Goal: Transaction & Acquisition: Purchase product/service

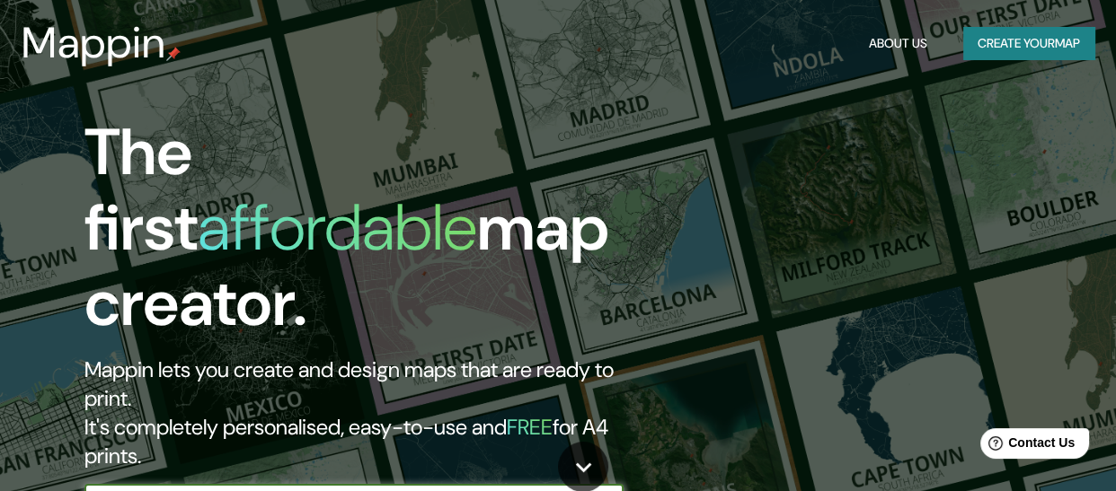
type input "rosarito [GEOGRAPHIC_DATA][US_STATE]"
click at [590, 465] on icon at bounding box center [583, 467] width 31 height 31
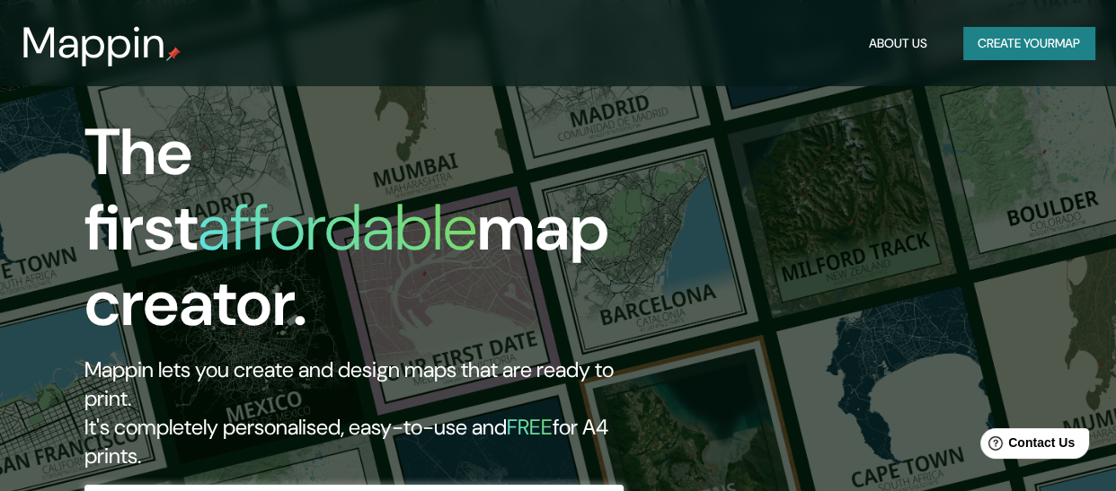
scroll to position [491, 0]
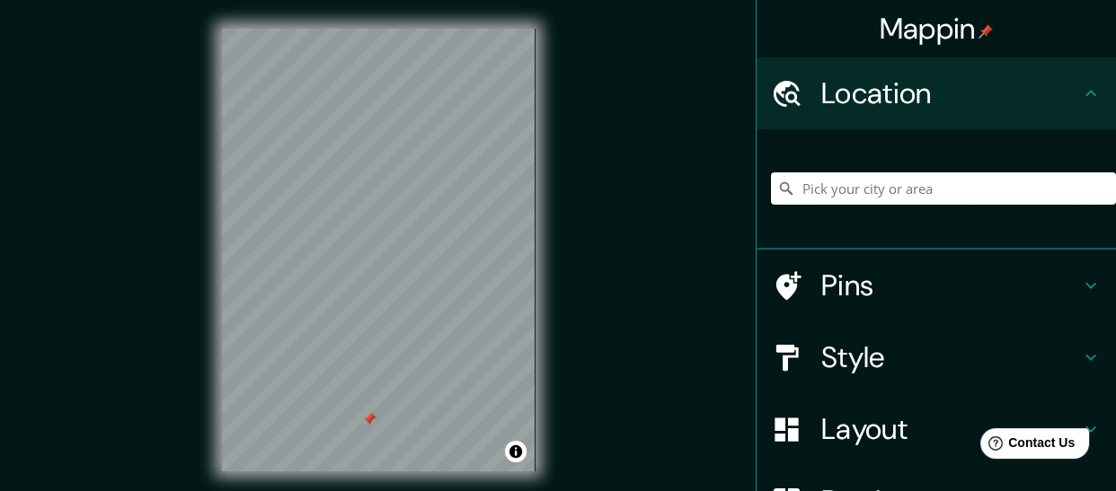
click at [855, 183] on input "Pick your city or area" at bounding box center [943, 188] width 345 height 32
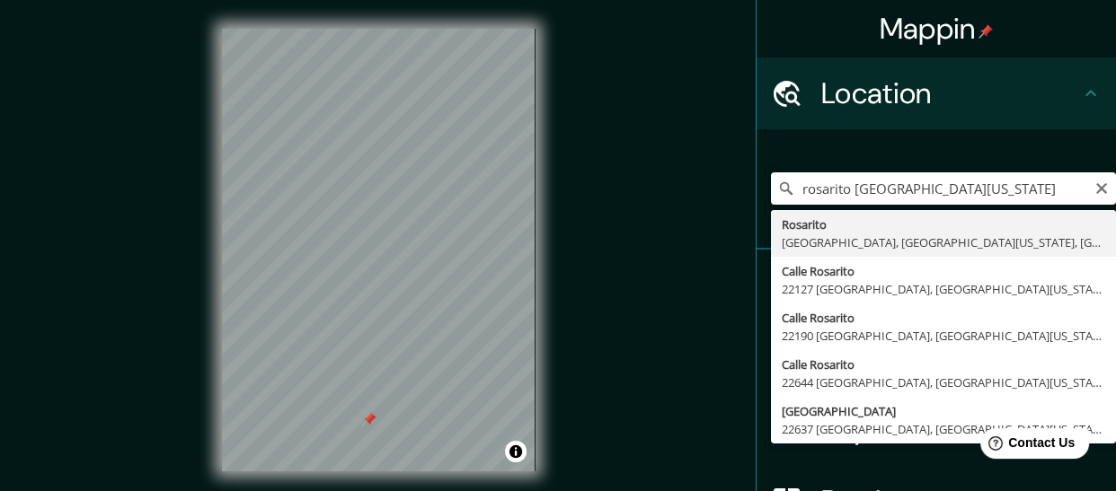
type input "Rosarito, [GEOGRAPHIC_DATA], [GEOGRAPHIC_DATA][US_STATE], [GEOGRAPHIC_DATA]"
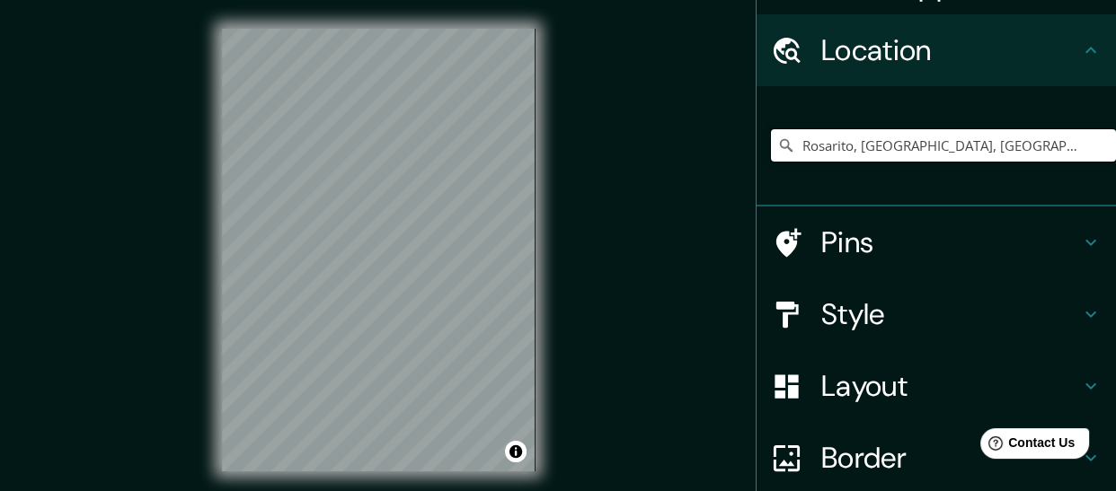
scroll to position [46, 0]
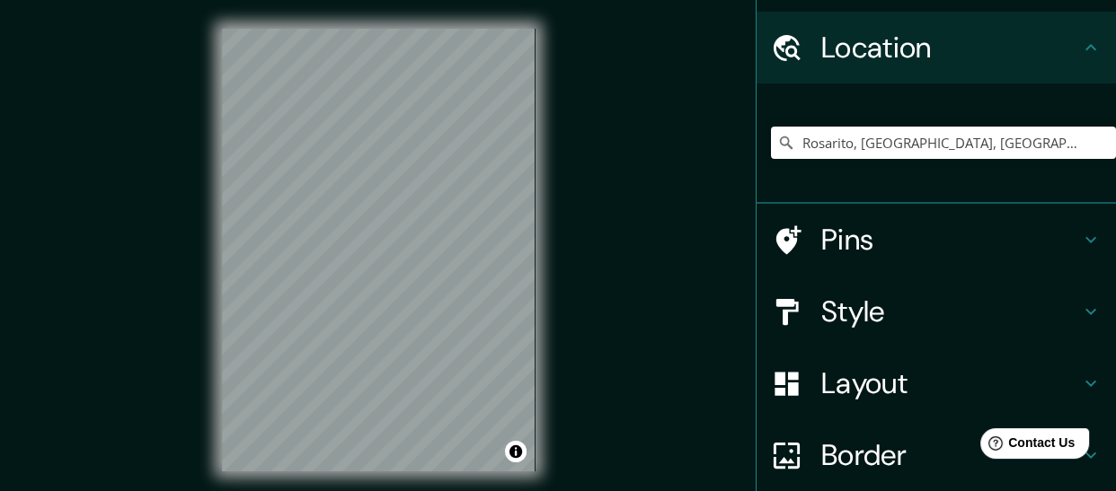
click at [859, 315] on h4 "Style" at bounding box center [950, 312] width 259 height 36
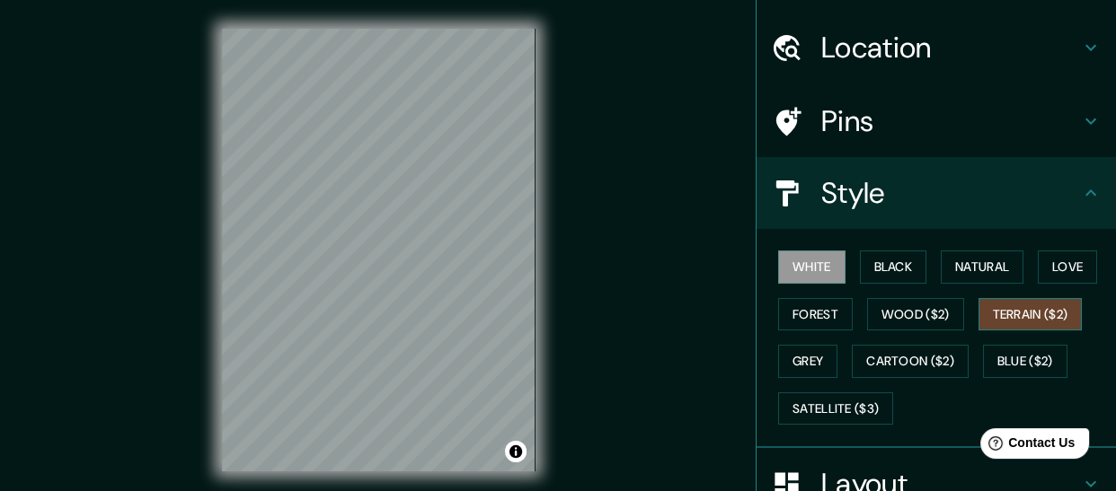
click at [1008, 308] on button "Terrain ($2)" at bounding box center [1030, 314] width 104 height 33
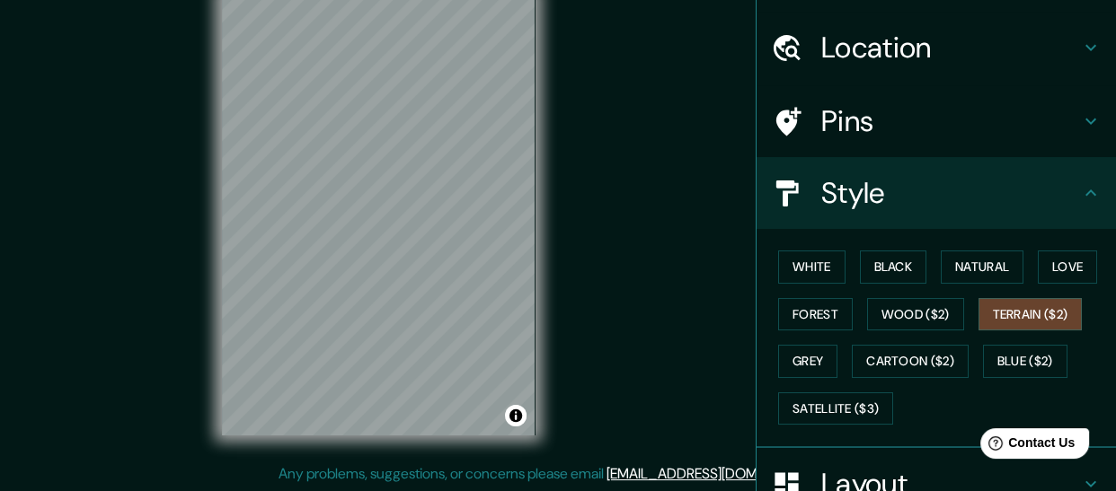
scroll to position [0, 0]
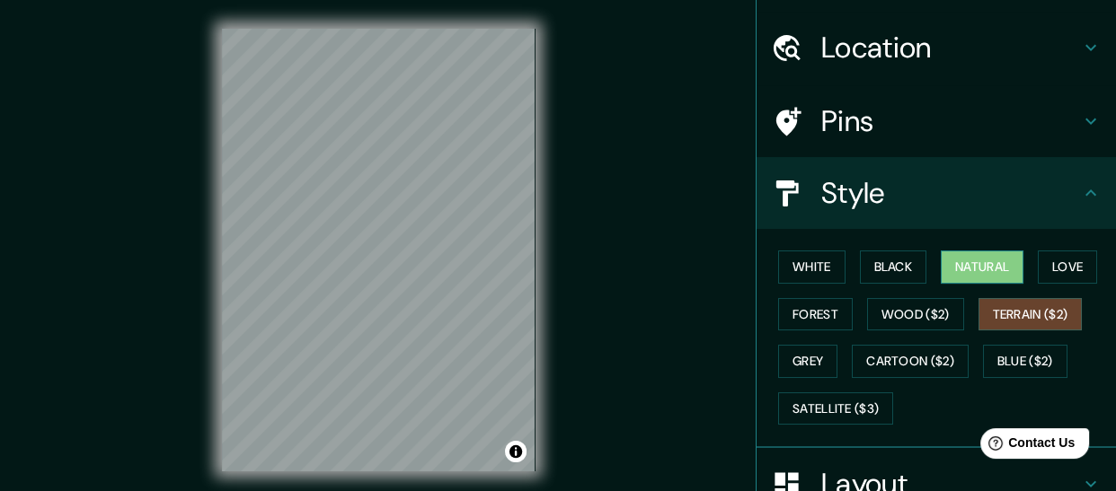
click at [972, 267] on button "Natural" at bounding box center [982, 267] width 83 height 33
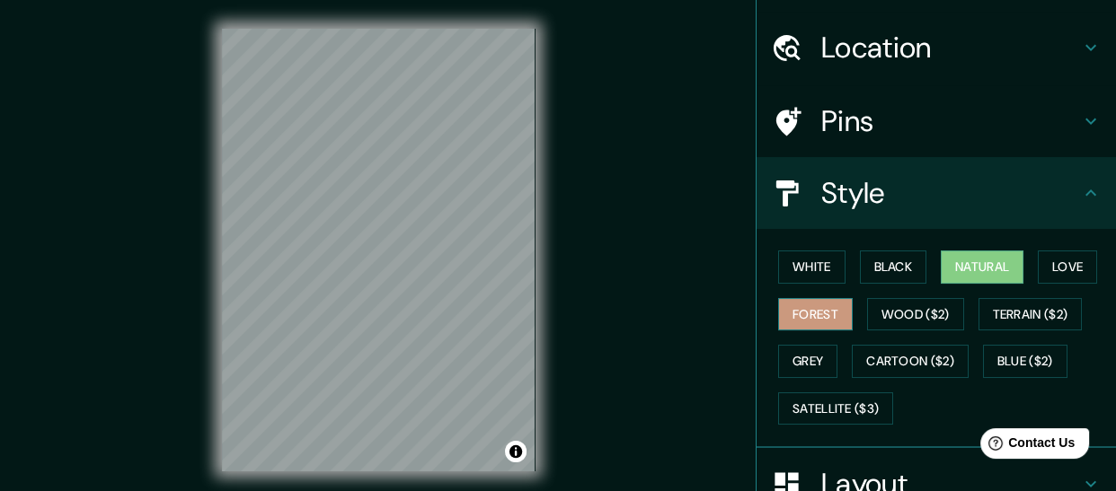
click at [807, 308] on button "Forest" at bounding box center [815, 314] width 75 height 33
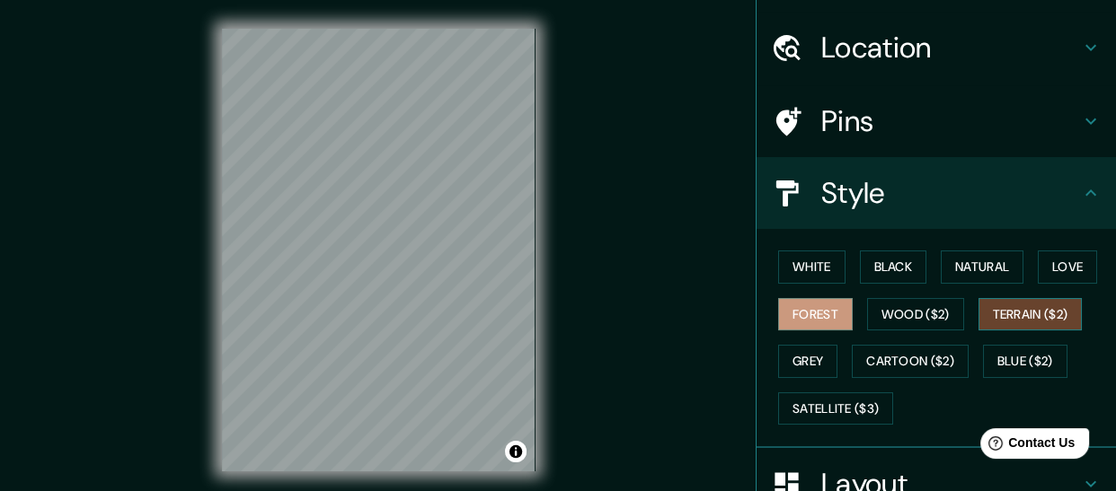
click at [995, 310] on button "Terrain ($2)" at bounding box center [1030, 314] width 104 height 33
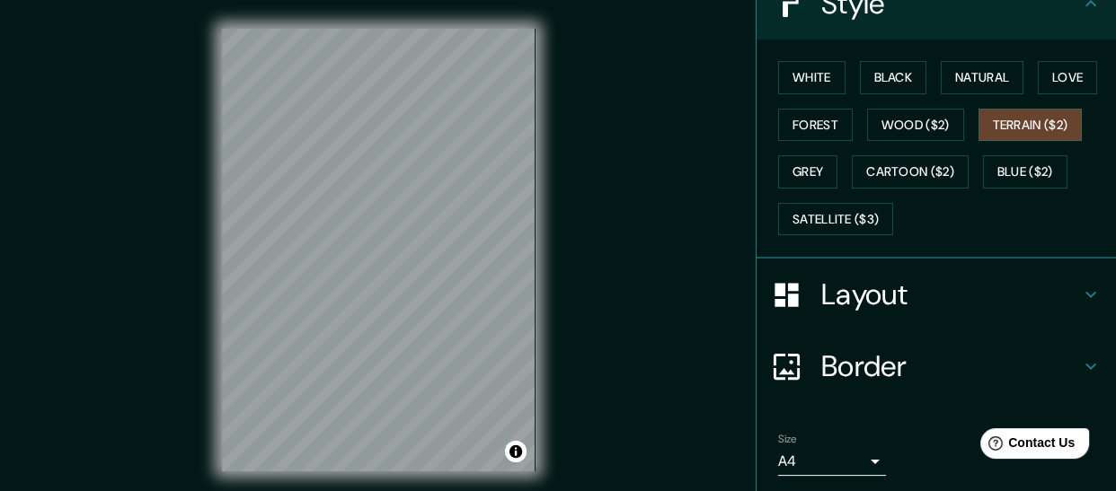
click at [876, 296] on h4 "Layout" at bounding box center [950, 295] width 259 height 36
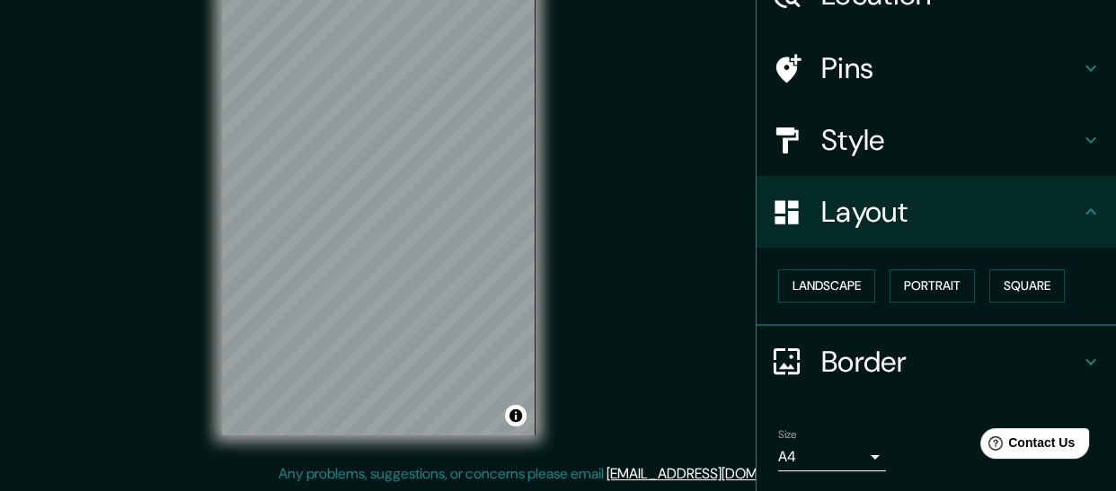
scroll to position [154, 0]
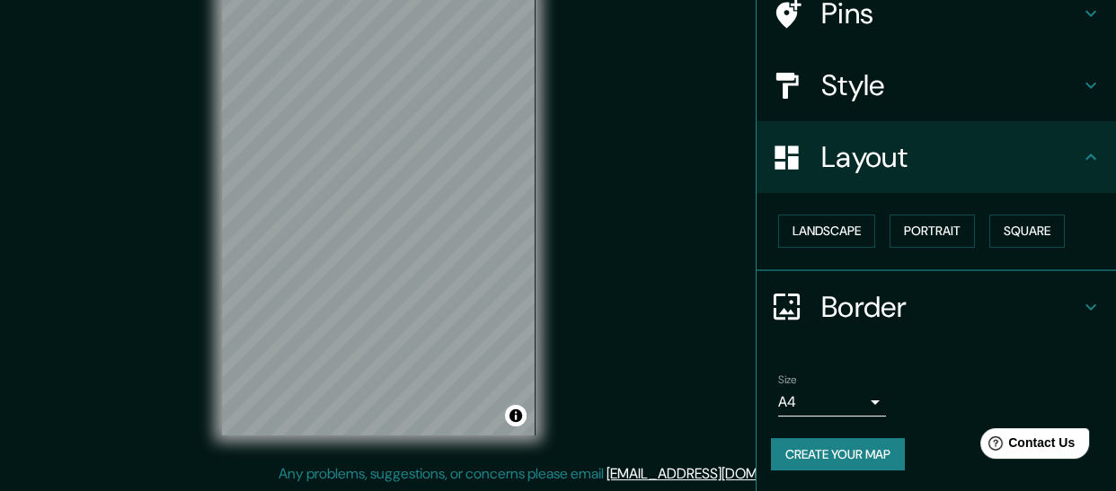
click at [881, 451] on button "Create your map" at bounding box center [838, 454] width 134 height 33
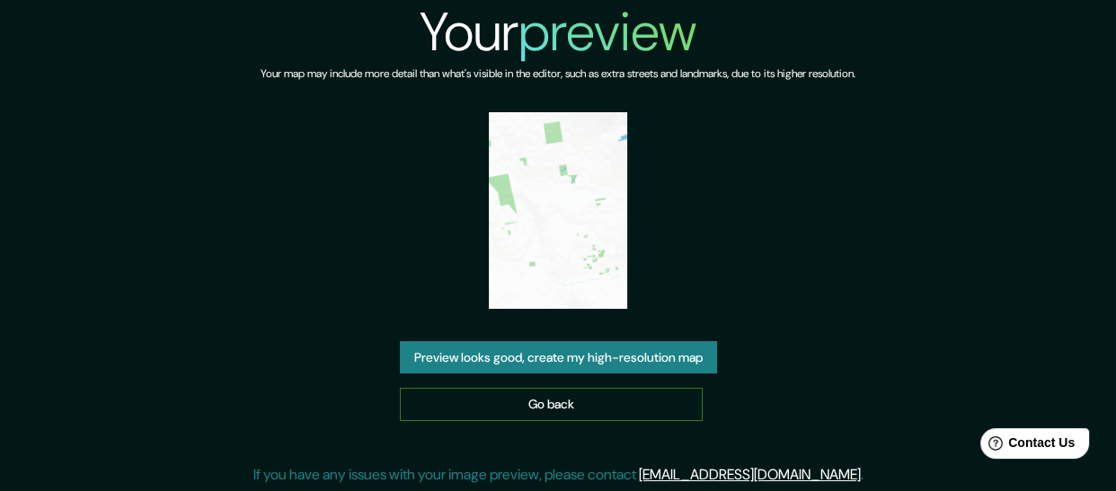
click at [543, 407] on link "Go back" at bounding box center [551, 404] width 303 height 33
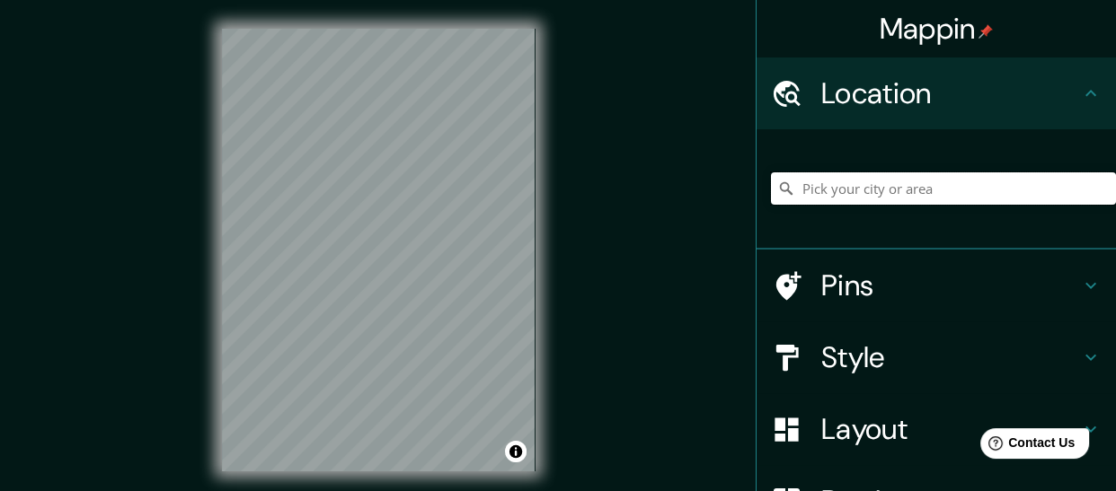
click at [809, 190] on input "Pick your city or area" at bounding box center [943, 188] width 345 height 32
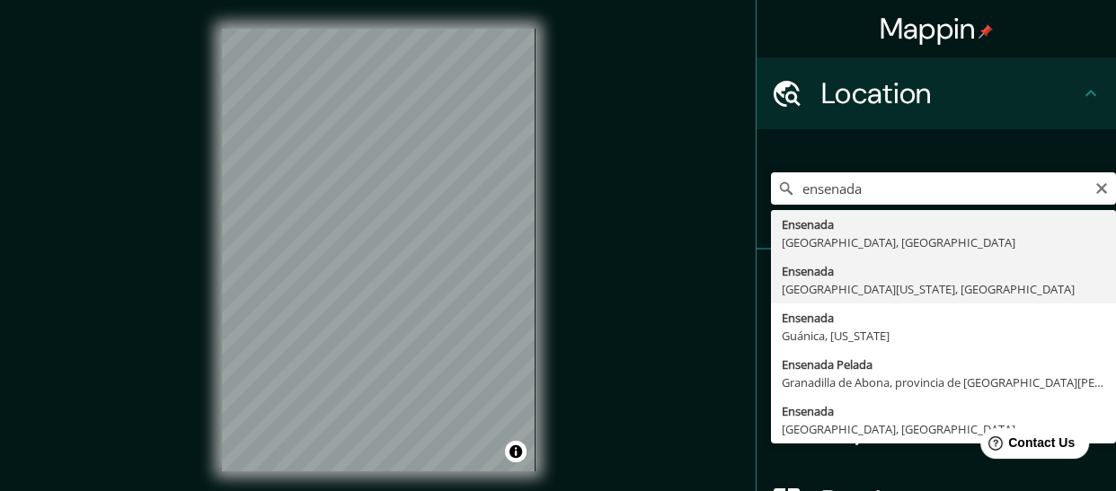
type input "Ensenada, Baja California, México"
click at [800, 293] on icon at bounding box center [786, 285] width 31 height 31
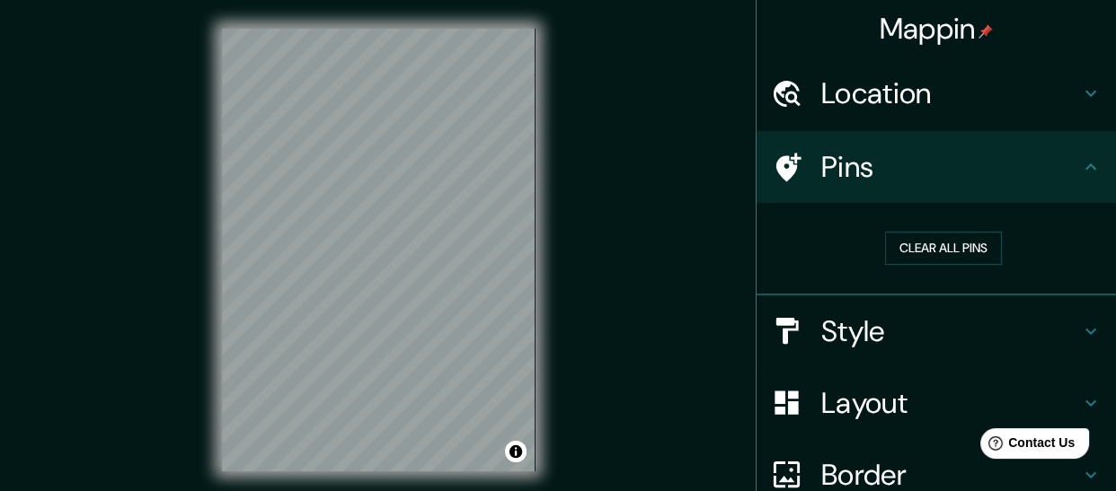
click at [852, 329] on h4 "Style" at bounding box center [950, 332] width 259 height 36
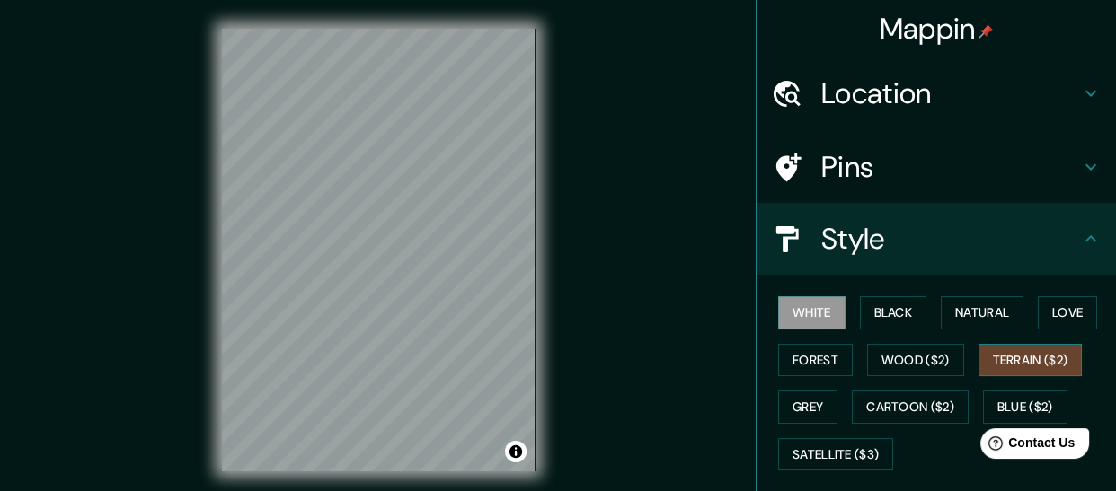
click at [1003, 372] on button "Terrain ($2)" at bounding box center [1030, 360] width 104 height 33
click at [594, 365] on div "Mappin Location Ensenada, Baja California, México Pins Style White Black Natura…" at bounding box center [558, 264] width 1116 height 528
click at [522, 490] on html "Mappin Location Ensenada, Baja California, México Pins Style White Black Natura…" at bounding box center [558, 245] width 1116 height 491
click at [578, 445] on div "Mappin Location Ensenada, Baja California, México Pins Style White Black Natura…" at bounding box center [558, 264] width 1116 height 528
click at [570, 325] on div "Mappin Location Ensenada, Baja California, México Pins Style White Black Natura…" at bounding box center [558, 264] width 1116 height 528
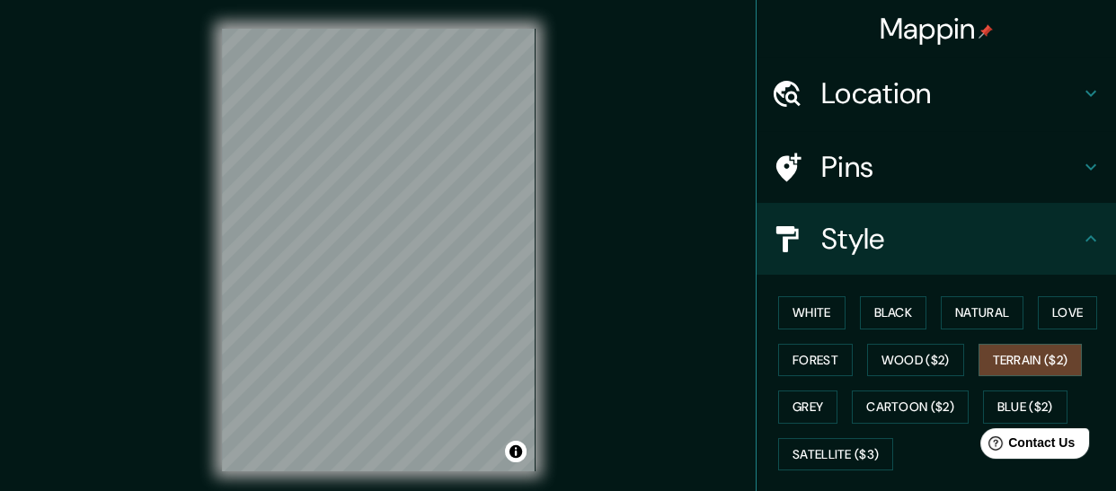
click at [611, 189] on div "Mappin Location Ensenada, Baja California, México Pins Style White Black Natura…" at bounding box center [558, 264] width 1116 height 528
click at [558, 408] on div "© Mapbox © OpenStreetMap Improve this map" at bounding box center [378, 249] width 371 height 499
click at [518, 453] on div "© Mapbox © OpenStreetMap Improve this map" at bounding box center [379, 250] width 314 height 443
click at [706, 490] on html "Mappin Location Ensenada, Baja California, México Pins Style White Black Natura…" at bounding box center [558, 245] width 1116 height 491
click at [580, 490] on html "Mappin Location Ensenada, Baja California, México Pins Style White Black Natura…" at bounding box center [558, 245] width 1116 height 491
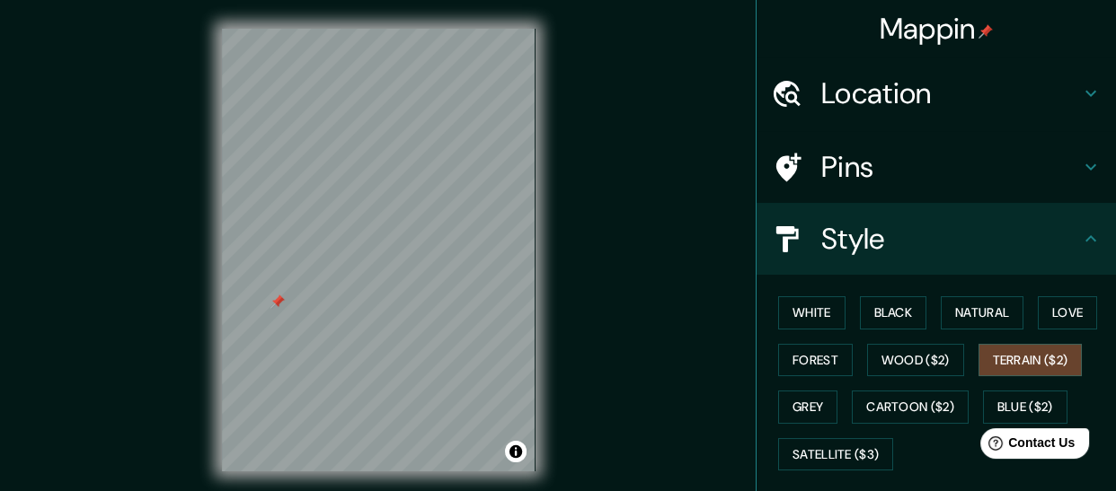
click at [170, 280] on div "Mappin Location Ensenada, Baja California, México Pins Style White Black Natura…" at bounding box center [558, 264] width 1116 height 528
click at [201, 4] on div "© Mapbox © OpenStreetMap Improve this map" at bounding box center [378, 249] width 371 height 499
click at [871, 89] on h4 "Location" at bounding box center [950, 93] width 259 height 36
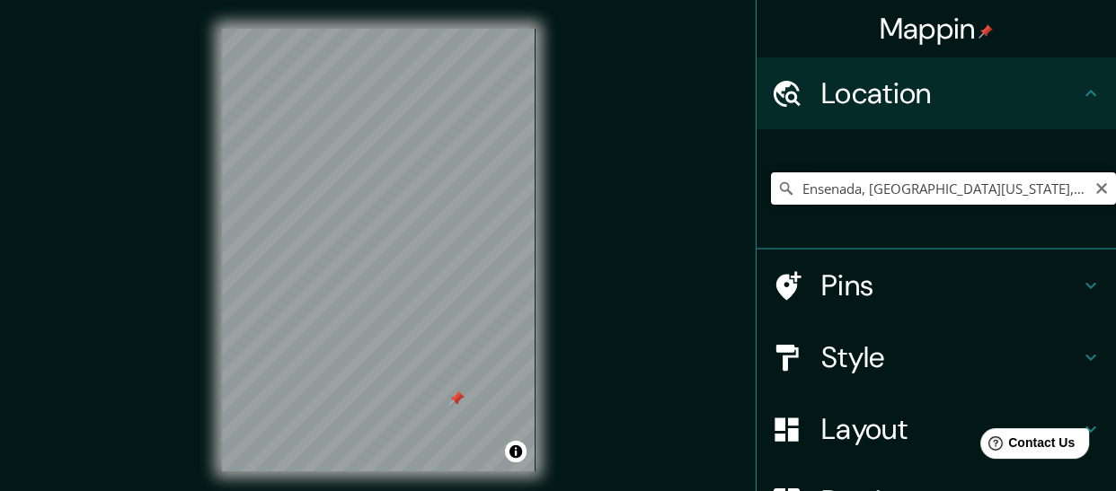
click at [864, 187] on input "Ensenada, Baja California, México" at bounding box center [943, 188] width 345 height 32
click at [855, 186] on input "Rosarito, [GEOGRAPHIC_DATA], [GEOGRAPHIC_DATA][US_STATE], [GEOGRAPHIC_DATA]" at bounding box center [943, 188] width 345 height 32
type input "[GEOGRAPHIC_DATA], [GEOGRAPHIC_DATA][US_STATE], [GEOGRAPHIC_DATA]"
